Goal: Task Accomplishment & Management: Manage account settings

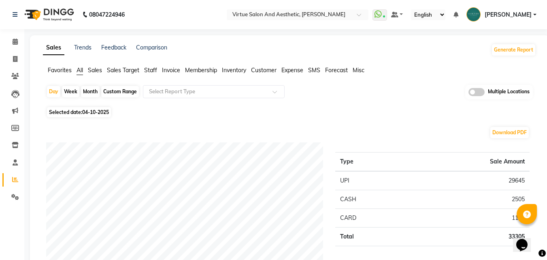
click at [338, 8] on nav "08047224946 Select Location × Virtue Salon And Aesthetic, Anna Nagar WhatsApp S…" at bounding box center [273, 14] width 547 height 29
click at [348, 15] on input "text" at bounding box center [289, 15] width 117 height 8
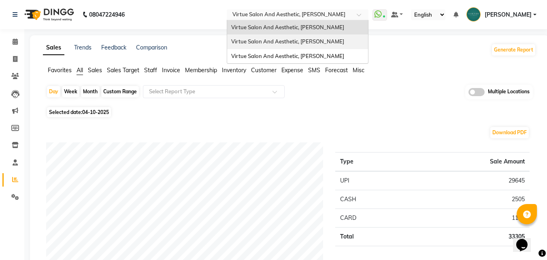
click at [364, 40] on div "Virtue Salon And Aesthetic, [PERSON_NAME]" at bounding box center [297, 41] width 141 height 15
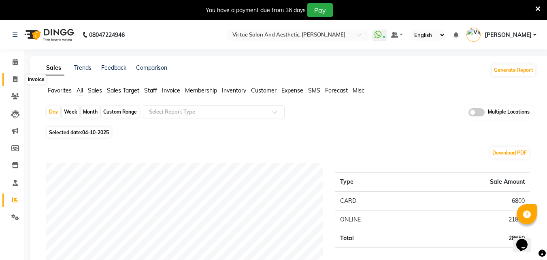
click at [16, 79] on icon at bounding box center [15, 79] width 4 height 6
select select "service"
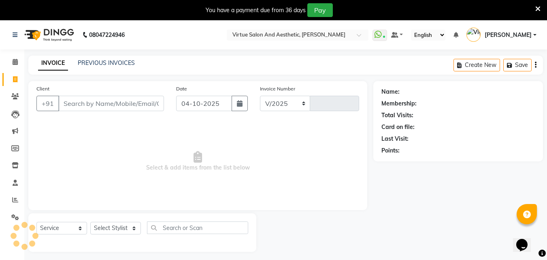
scroll to position [20, 0]
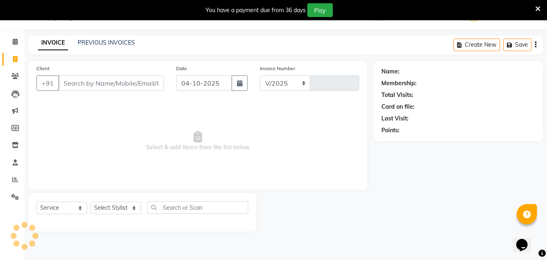
select select "4611"
type input "1318"
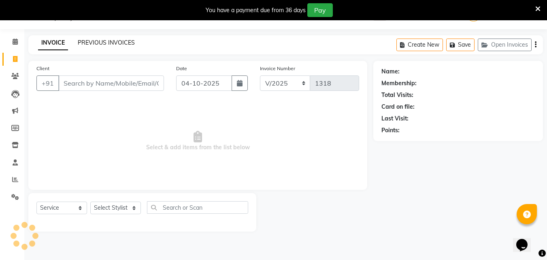
click at [119, 44] on link "PREVIOUS INVOICES" at bounding box center [106, 42] width 57 height 7
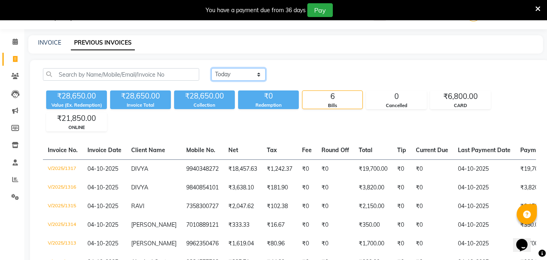
click at [251, 70] on select "Today Yesterday Custom Range" at bounding box center [238, 74] width 54 height 13
select select "range"
click at [211, 68] on select "Today Yesterday Custom Range" at bounding box center [238, 74] width 54 height 13
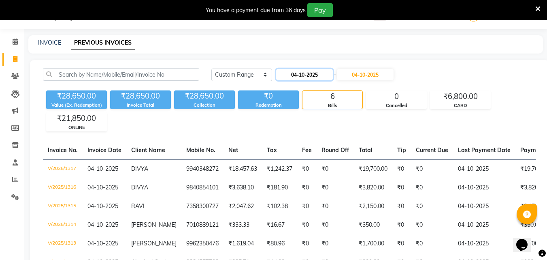
click at [300, 73] on input "04-10-2025" at bounding box center [304, 74] width 57 height 11
select select "10"
select select "2025"
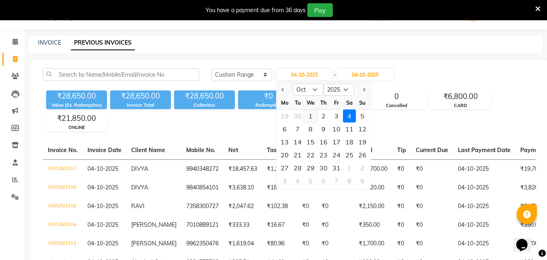
click at [309, 119] on div "1" at bounding box center [310, 115] width 13 height 13
type input "01-10-2025"
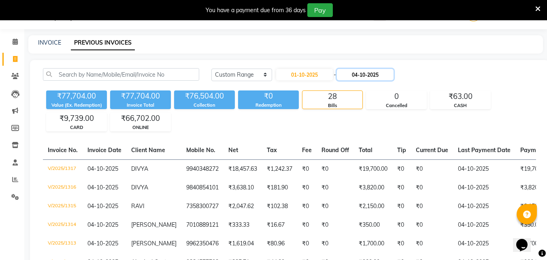
click at [378, 80] on input "04-10-2025" at bounding box center [365, 74] width 57 height 11
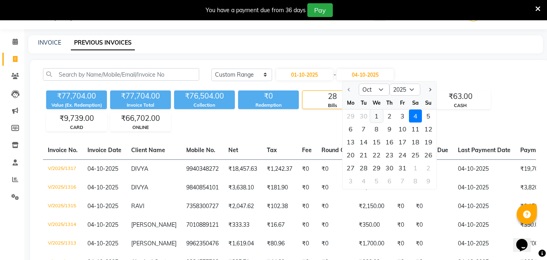
click at [378, 116] on div "1" at bounding box center [376, 115] width 13 height 13
type input "01-10-2025"
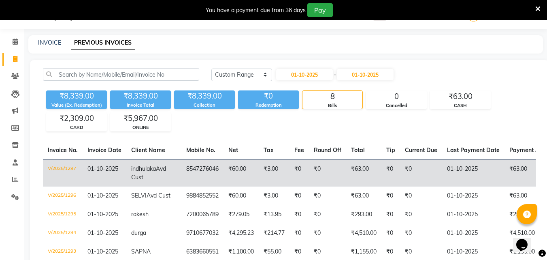
click at [162, 173] on td "indhulaka Avd Cust" at bounding box center [153, 172] width 55 height 27
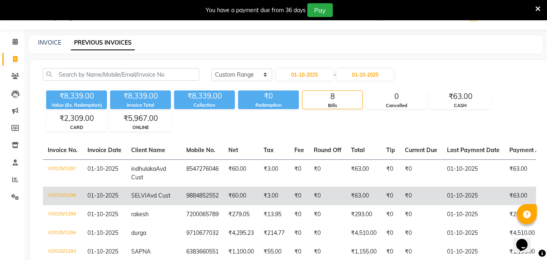
click at [148, 204] on td "SELVI Avd Cust" at bounding box center [153, 195] width 55 height 19
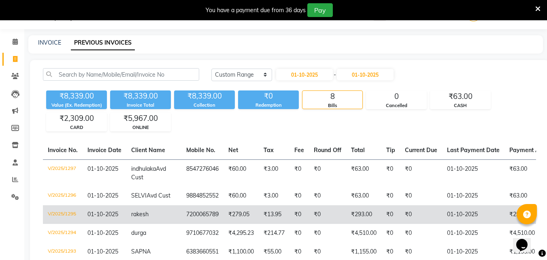
click at [134, 218] on span "rakesh" at bounding box center [139, 213] width 17 height 7
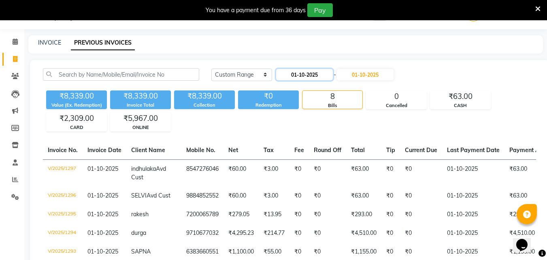
click at [304, 76] on input "01-10-2025" at bounding box center [304, 74] width 57 height 11
select select "10"
select select "2025"
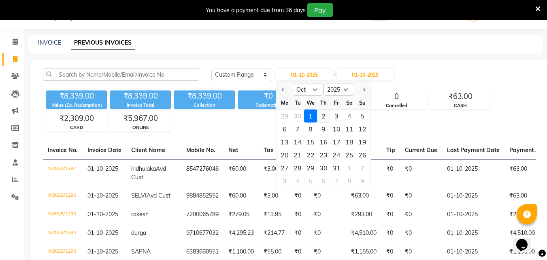
click at [325, 114] on div "2" at bounding box center [323, 115] width 13 height 13
type input "02-10-2025"
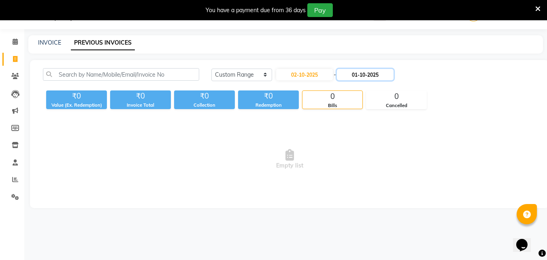
click at [371, 73] on input "01-10-2025" at bounding box center [365, 74] width 57 height 11
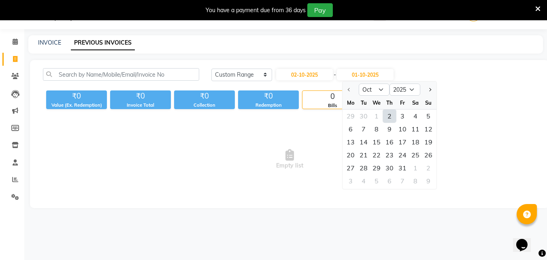
click at [387, 117] on div "2" at bounding box center [389, 115] width 13 height 13
type input "02-10-2025"
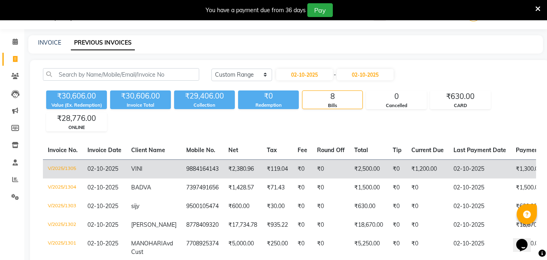
click at [250, 174] on td "₹2,380.96" at bounding box center [243, 168] width 38 height 19
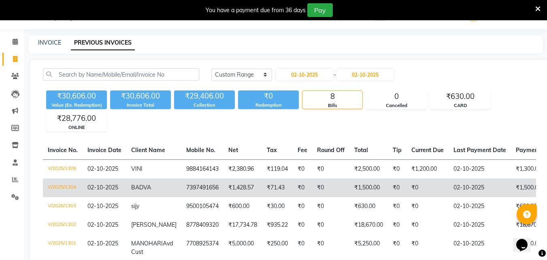
click at [144, 181] on td "BADVA" at bounding box center [153, 187] width 55 height 19
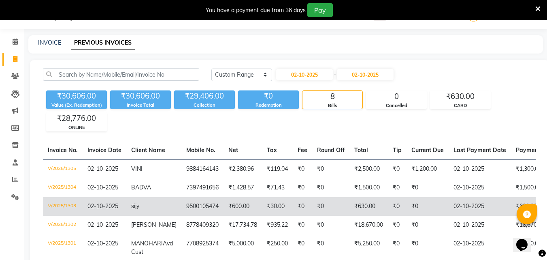
click at [158, 206] on td "sijy" at bounding box center [153, 206] width 55 height 19
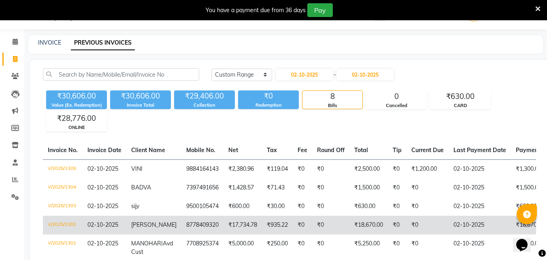
click at [156, 225] on td "HANNA" at bounding box center [153, 225] width 55 height 19
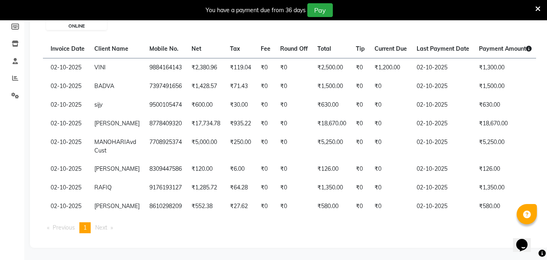
scroll to position [0, 29]
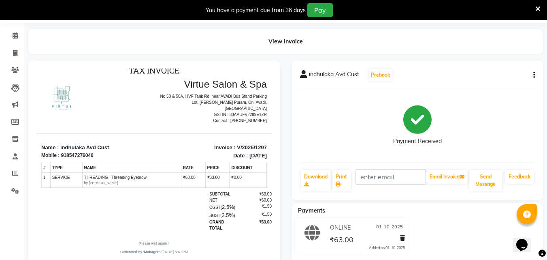
scroll to position [53, 0]
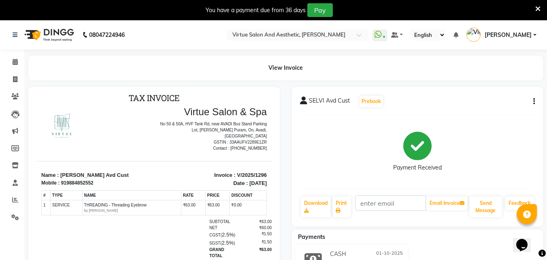
scroll to position [6, 0]
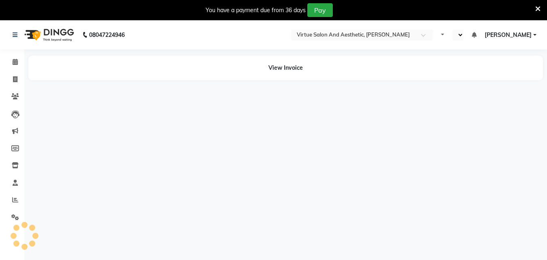
select select "en"
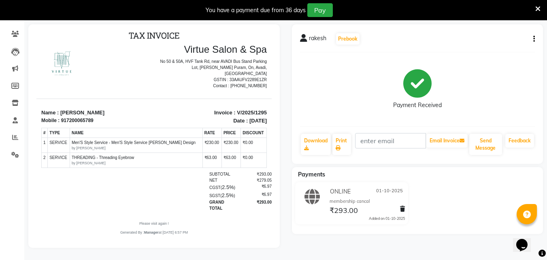
scroll to position [6, 0]
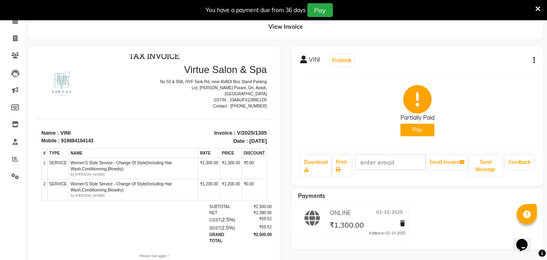
scroll to position [81, 0]
